Goal: Transaction & Acquisition: Purchase product/service

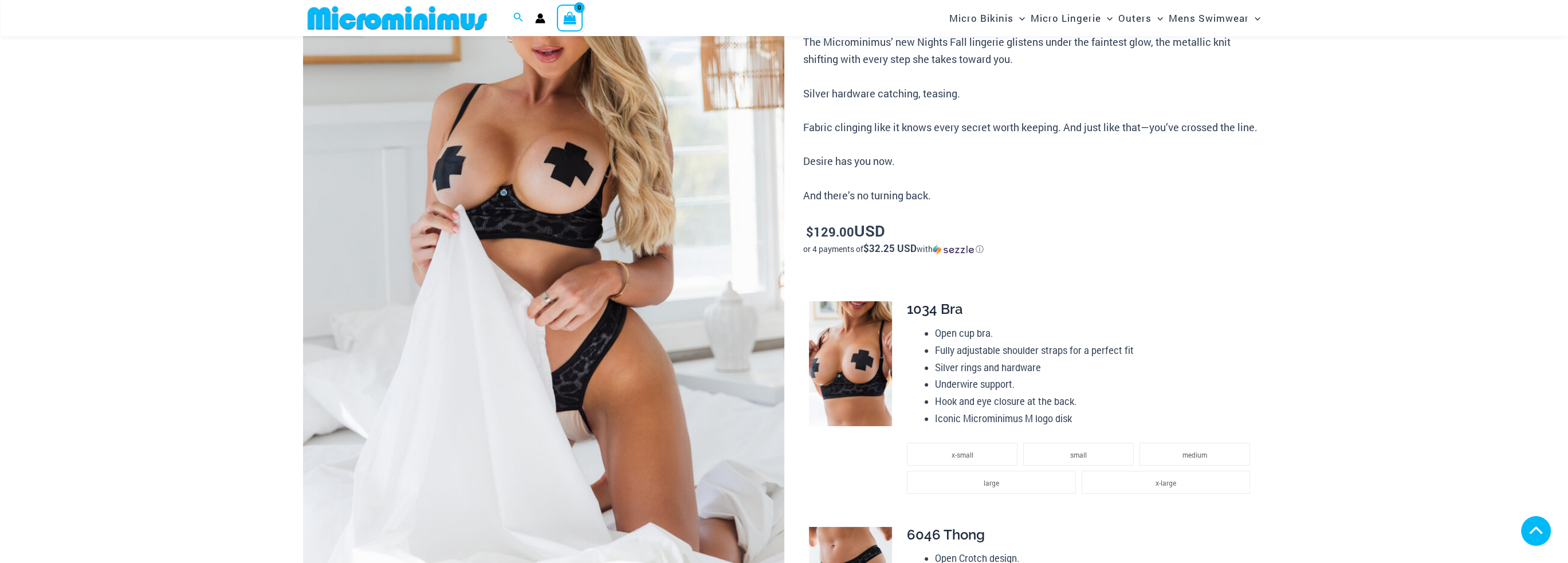
scroll to position [477, 0]
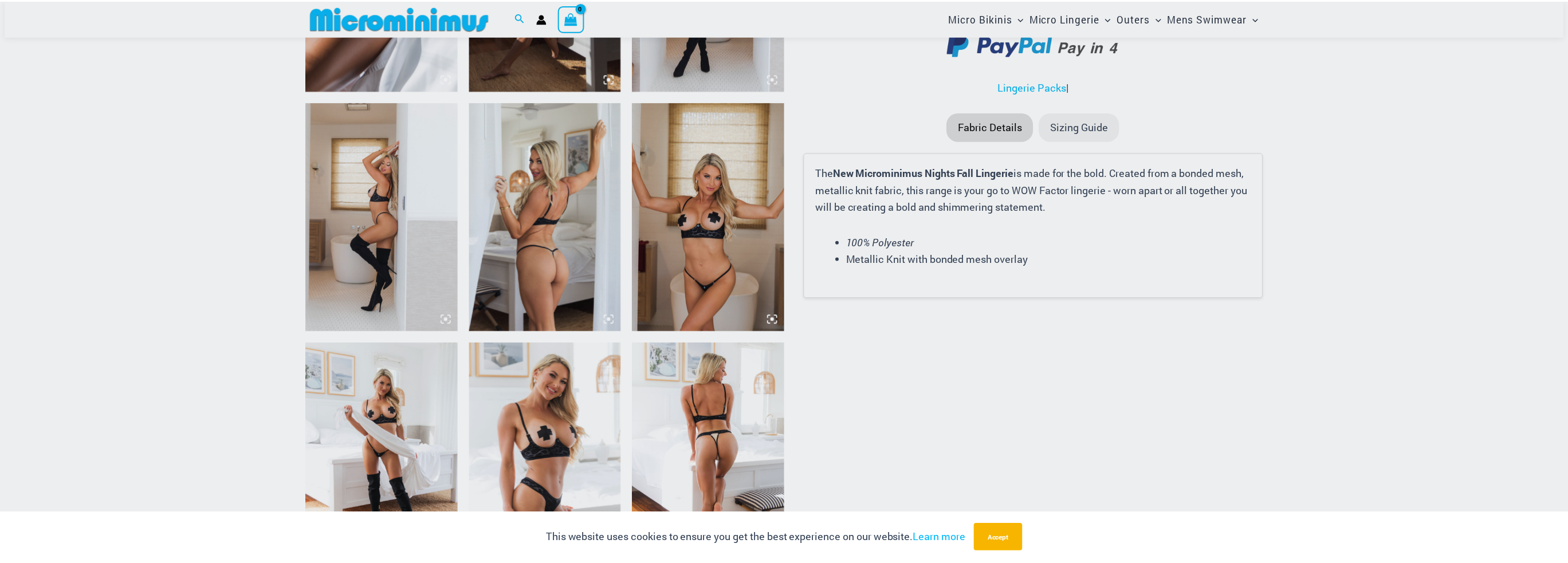
scroll to position [1478, 0]
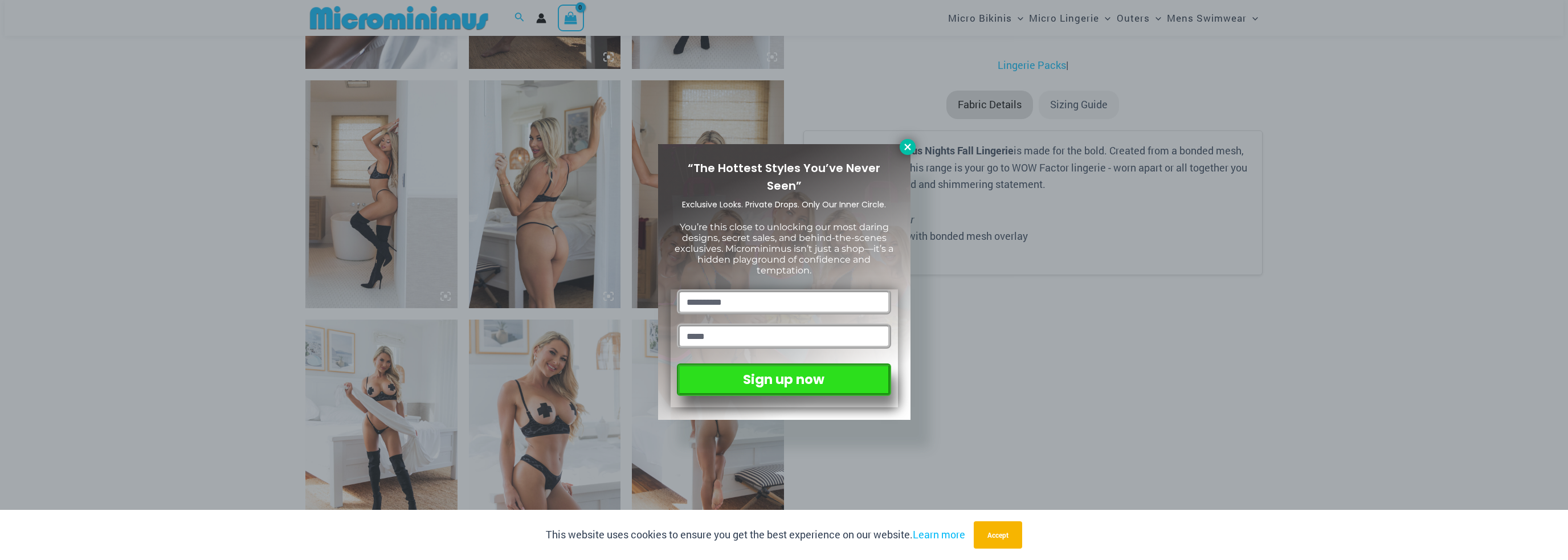
click at [905, 147] on icon at bounding box center [908, 147] width 10 height 10
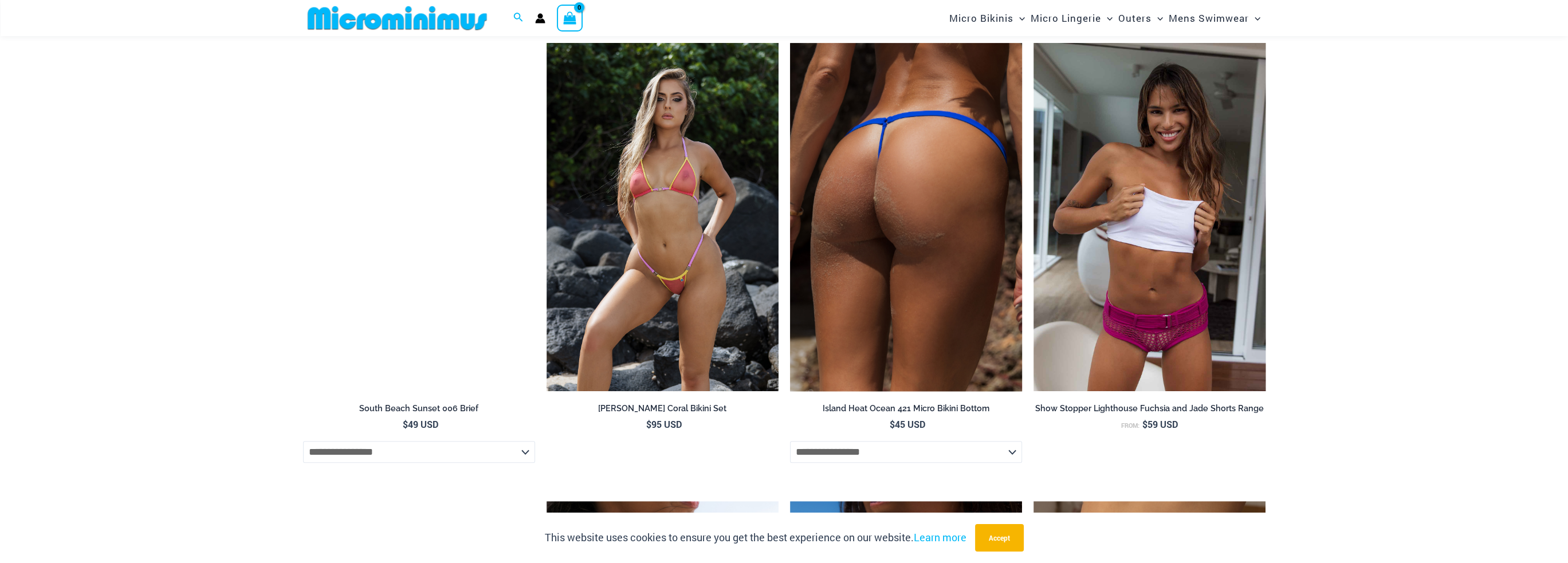
scroll to position [2051, 0]
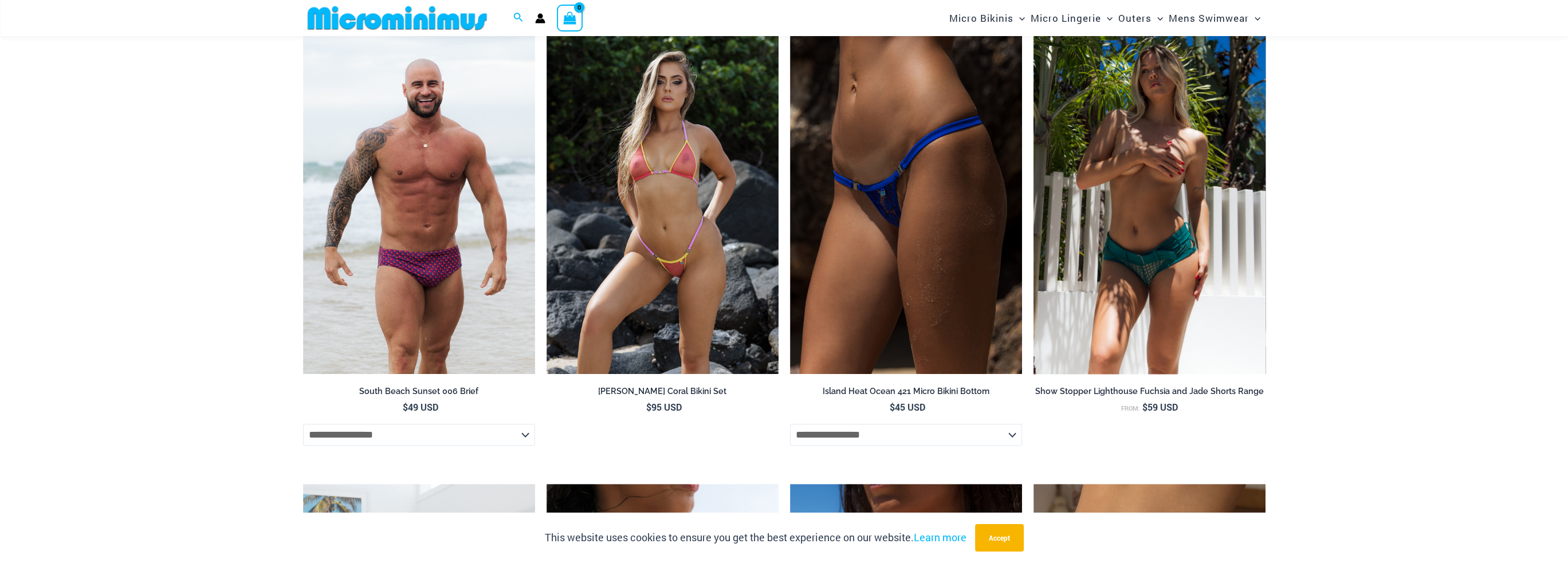
click at [1080, 250] on img at bounding box center [1149, 199] width 232 height 348
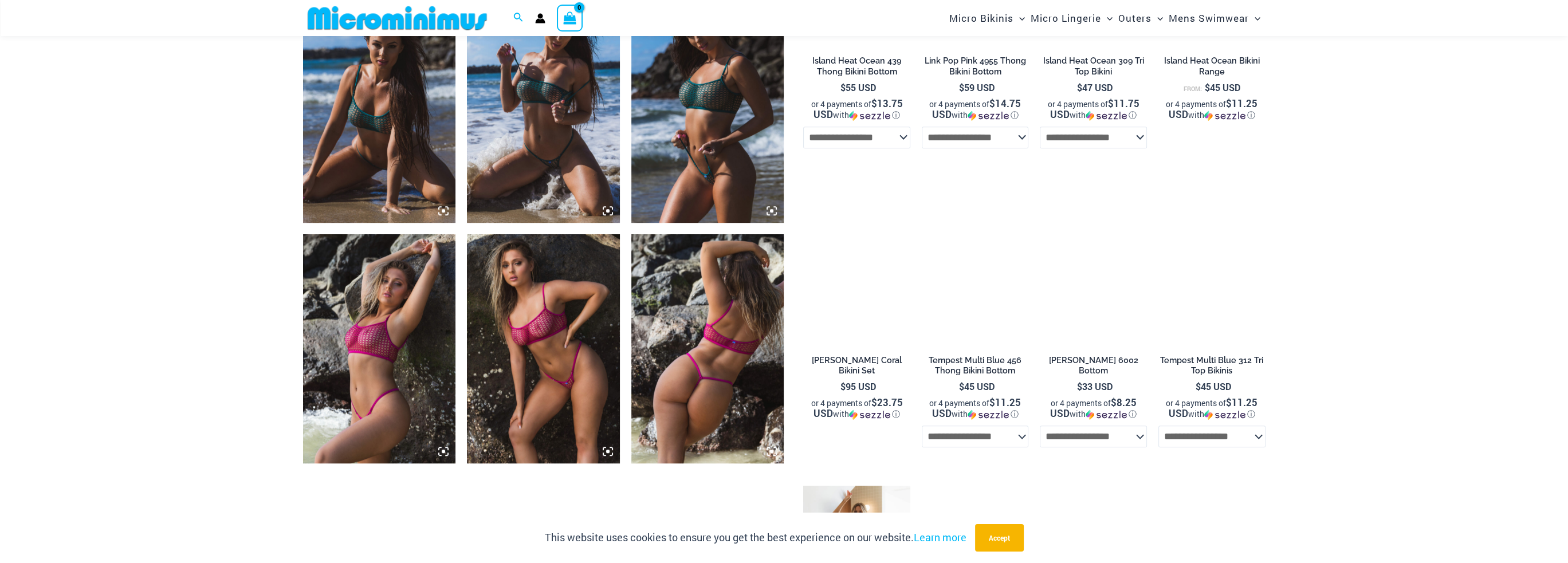
scroll to position [1250, 0]
